Goal: Task Accomplishment & Management: Complete application form

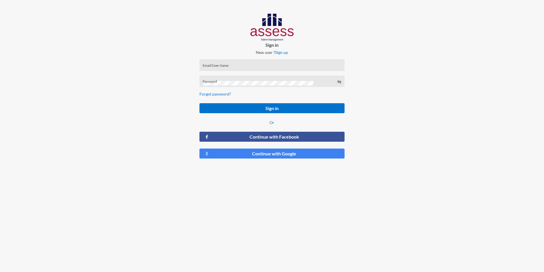
click at [255, 66] on input "Email/User Name" at bounding box center [272, 67] width 139 height 5
click at [311, 62] on div "Email/User Name" at bounding box center [272, 65] width 145 height 12
click at [311, 66] on input "Email/User Name" at bounding box center [272, 67] width 139 height 5
click at [311, 67] on input "Email/User Name" at bounding box center [272, 67] width 139 height 5
drag, startPoint x: 0, startPoint y: 0, endPoint x: 265, endPoint y: 69, distance: 273.4
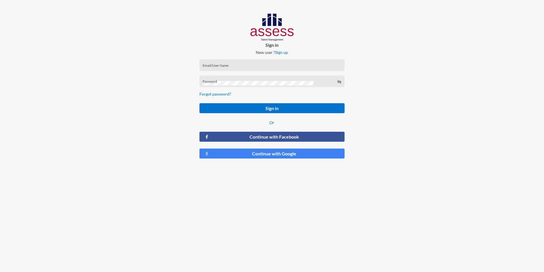
click at [266, 69] on input "Email/User Name" at bounding box center [272, 67] width 139 height 5
click at [264, 67] on input "Email/User Name" at bounding box center [272, 67] width 139 height 5
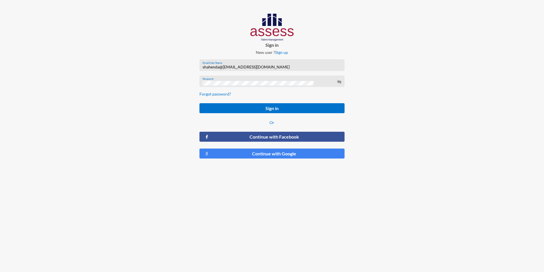
click at [200, 103] on button "Sign in" at bounding box center [272, 108] width 145 height 10
click at [340, 82] on icon at bounding box center [339, 81] width 5 height 5
click at [221, 67] on input "shahenda@[EMAIL_ADDRESS][DOMAIN_NAME]" at bounding box center [272, 67] width 139 height 5
type input "[EMAIL_ADDRESS][DOMAIN_NAME]"
click at [200, 103] on button "Sign in" at bounding box center [272, 108] width 145 height 10
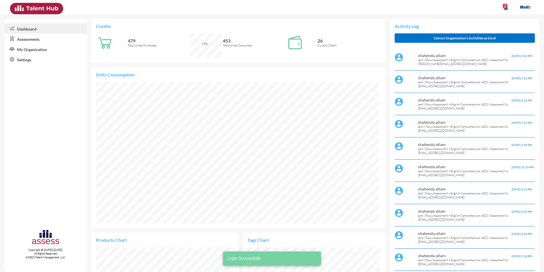
scroll to position [141, 283]
click at [41, 41] on link "Assessments" at bounding box center [46, 39] width 82 height 10
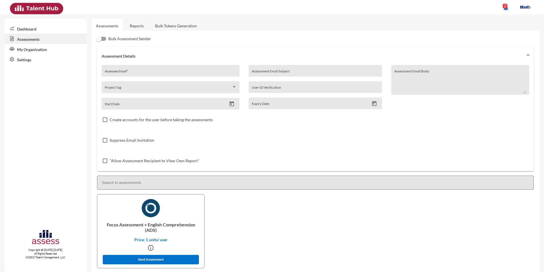
click at [121, 68] on div "Assessee Email *" at bounding box center [171, 72] width 132 height 9
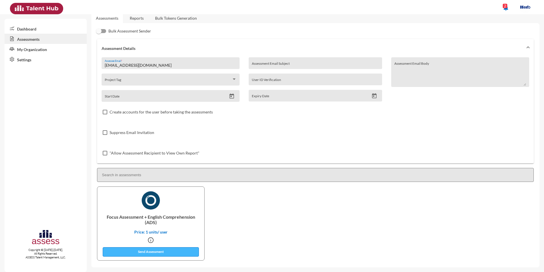
type input "sandra1900377@miuegypt.edu.eg"
click at [159, 254] on button "Send Assessment" at bounding box center [151, 251] width 96 height 9
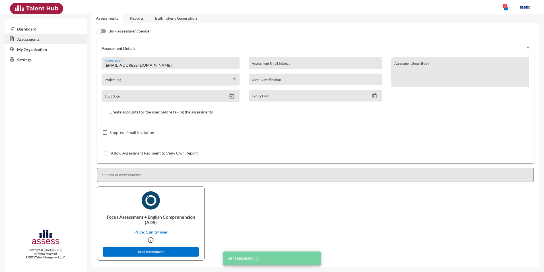
click at [19, 27] on link "Dashboard" at bounding box center [46, 28] width 82 height 10
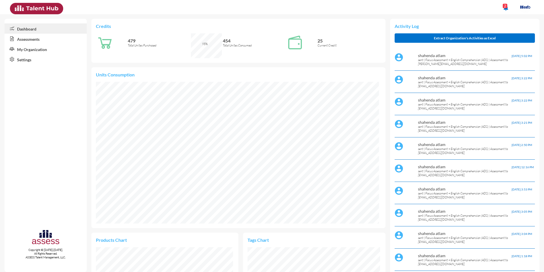
scroll to position [65, 137]
click at [333, 6] on div "notifications 2" at bounding box center [272, 7] width 530 height 14
click at [426, 11] on ul "notifications 2" at bounding box center [457, 8] width 159 height 17
